Goal: Task Accomplishment & Management: Manage account settings

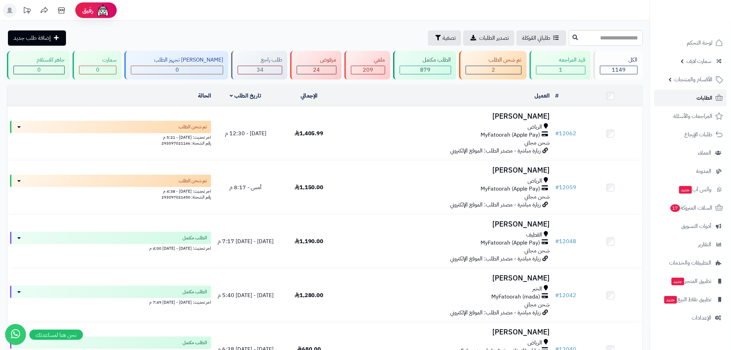
click at [709, 101] on span "الطلبات" at bounding box center [705, 98] width 16 height 10
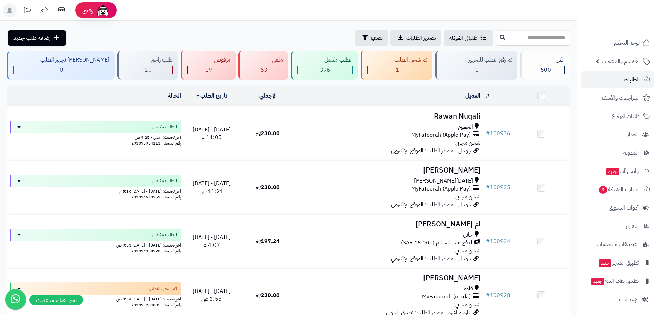
click at [638, 79] on span "الطلبات" at bounding box center [632, 80] width 16 height 10
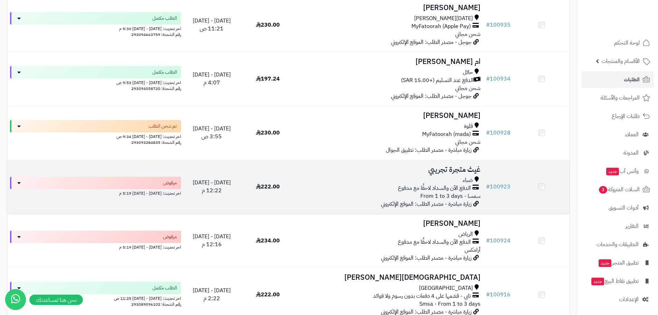
scroll to position [161, 0]
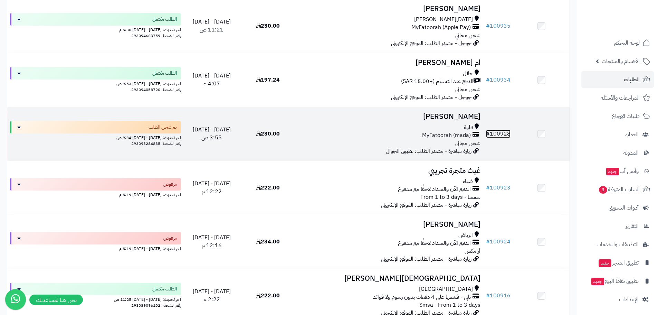
click at [501, 133] on link "# 100928" at bounding box center [498, 134] width 25 height 8
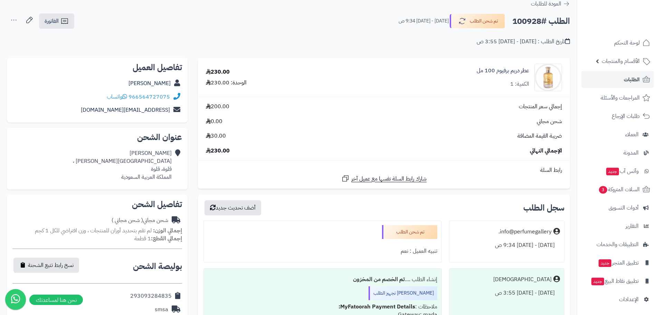
scroll to position [161, 0]
